Goal: Task Accomplishment & Management: Manage account settings

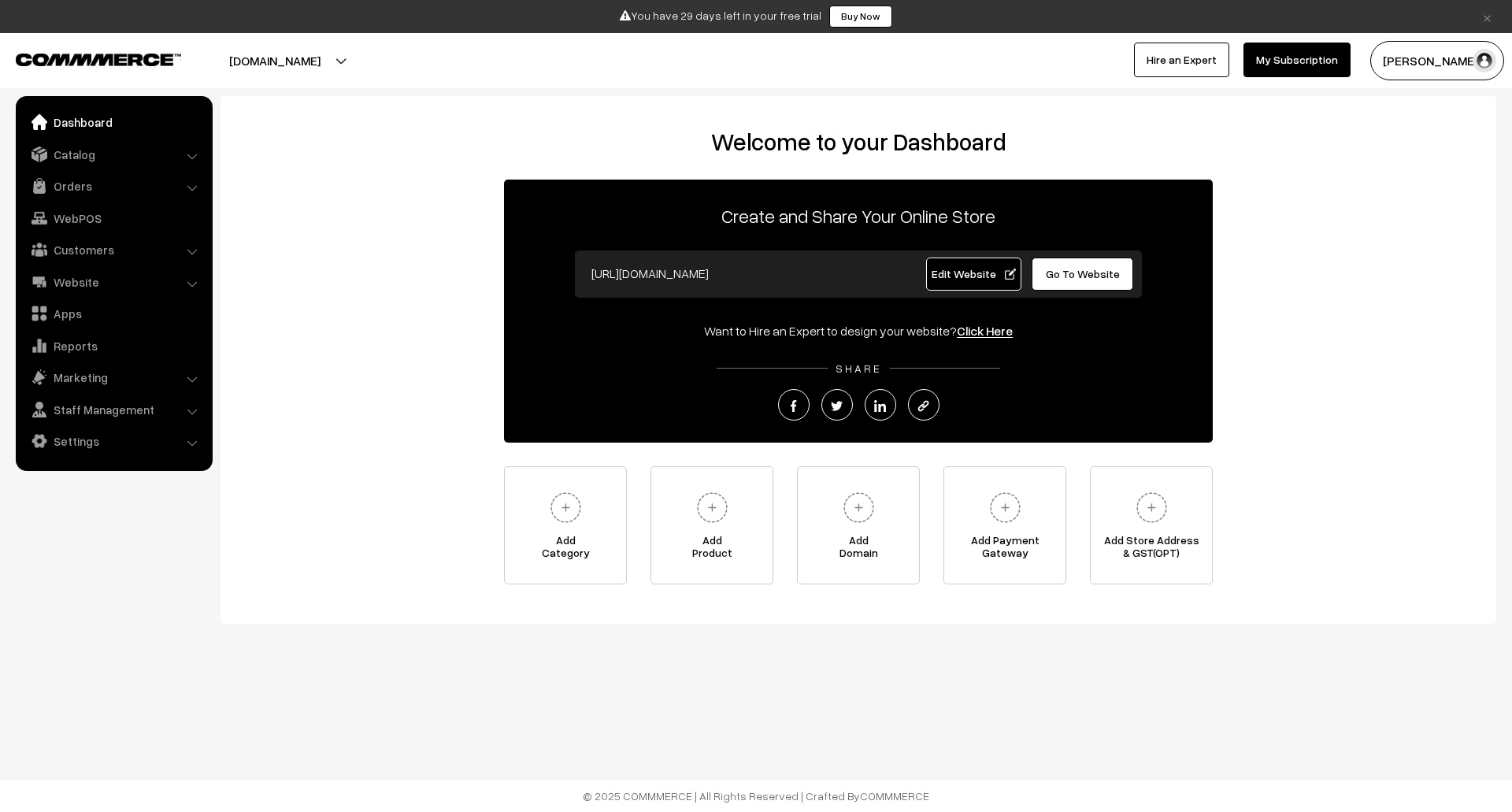
click at [156, 439] on link "Settings" at bounding box center [113, 441] width 187 height 28
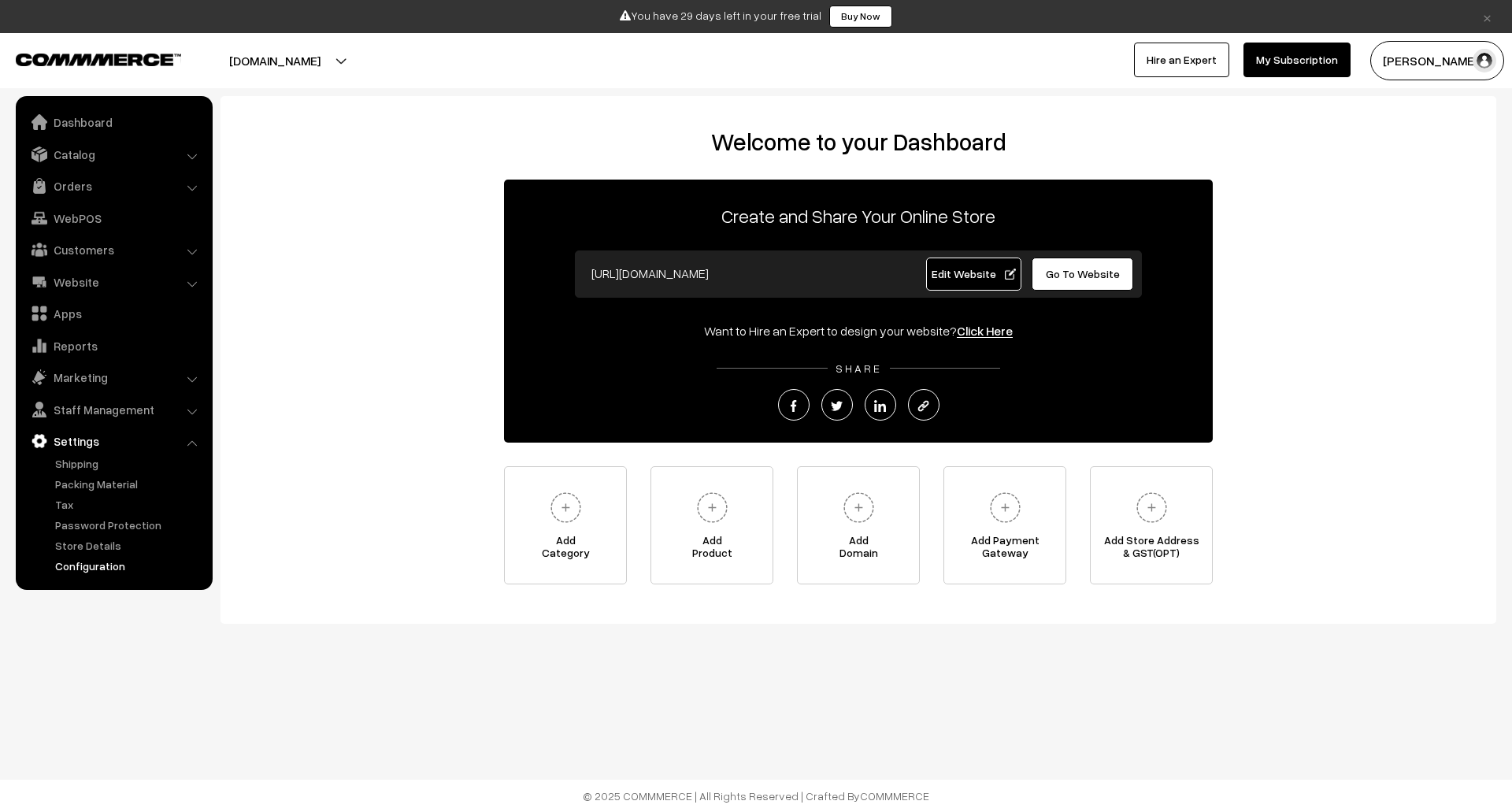
click at [96, 570] on link "Configuration" at bounding box center [129, 566] width 156 height 16
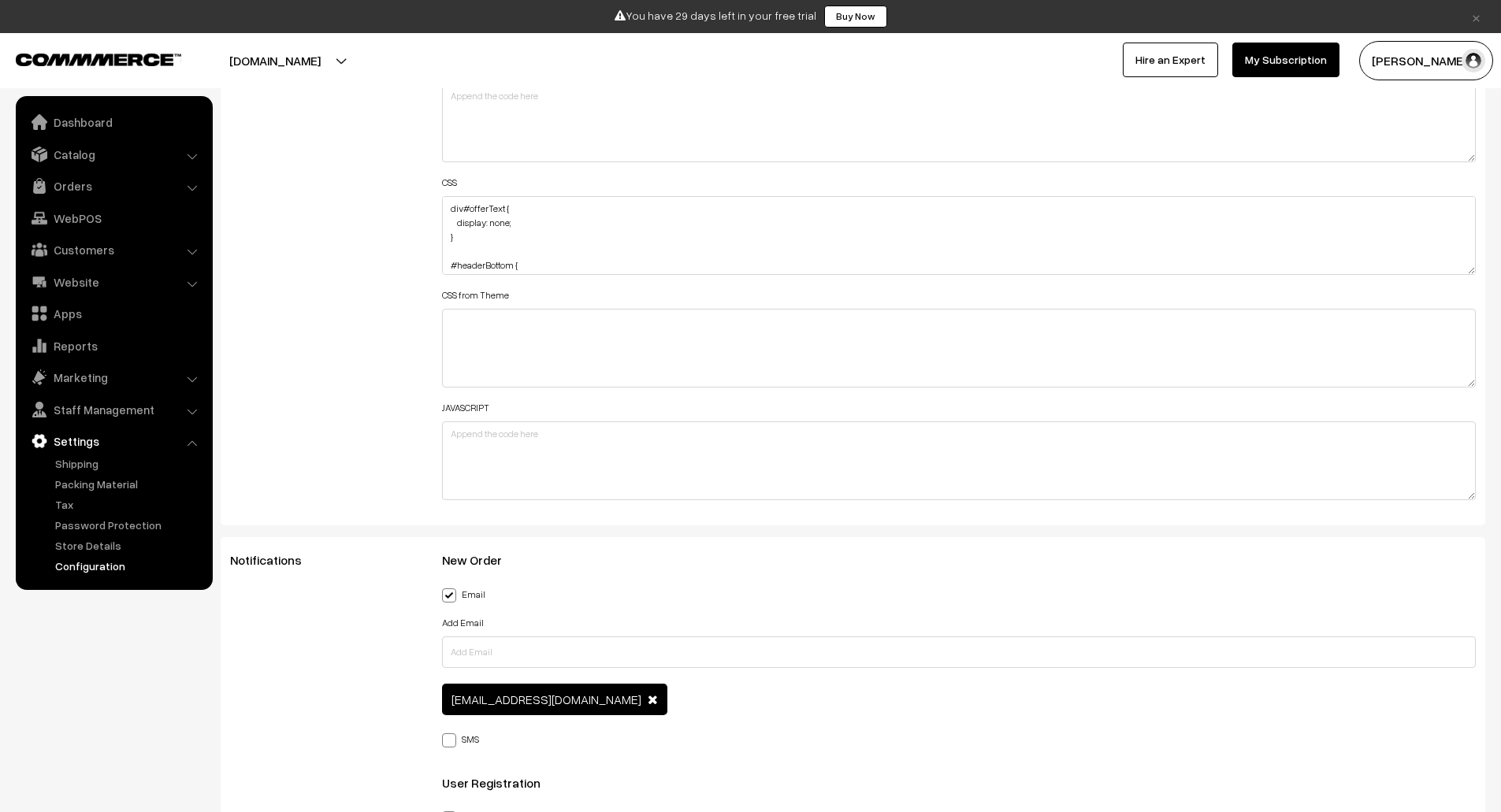
scroll to position [1267, 0]
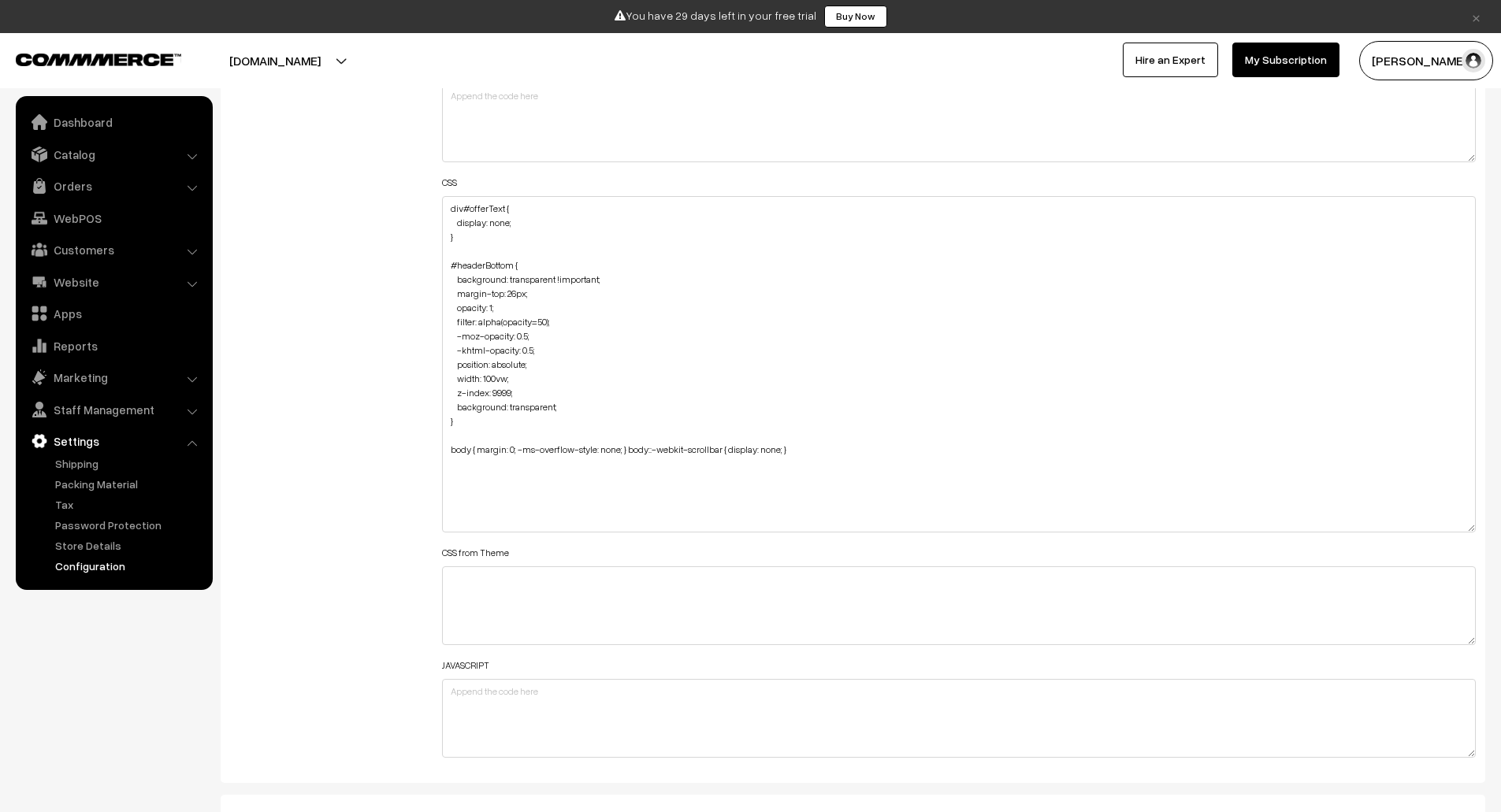
drag, startPoint x: 1468, startPoint y: 269, endPoint x: 1490, endPoint y: 530, distance: 261.9
click at [1490, 530] on div "General Language English English Default Country Afghanistan Albania Algeria Am…" at bounding box center [853, 673] width 1288 height 4875
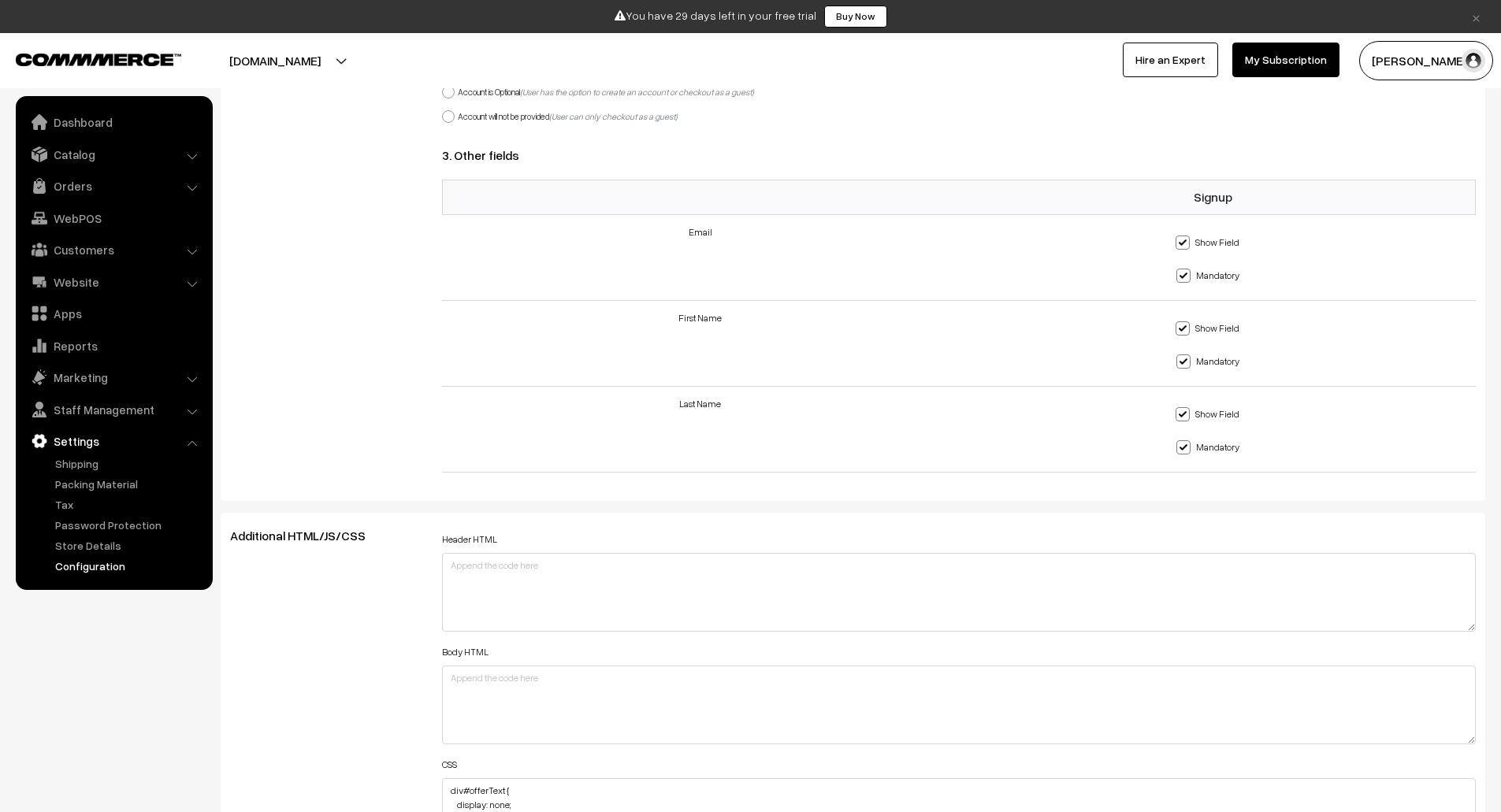
scroll to position [1309, 0]
